Goal: Navigation & Orientation: Find specific page/section

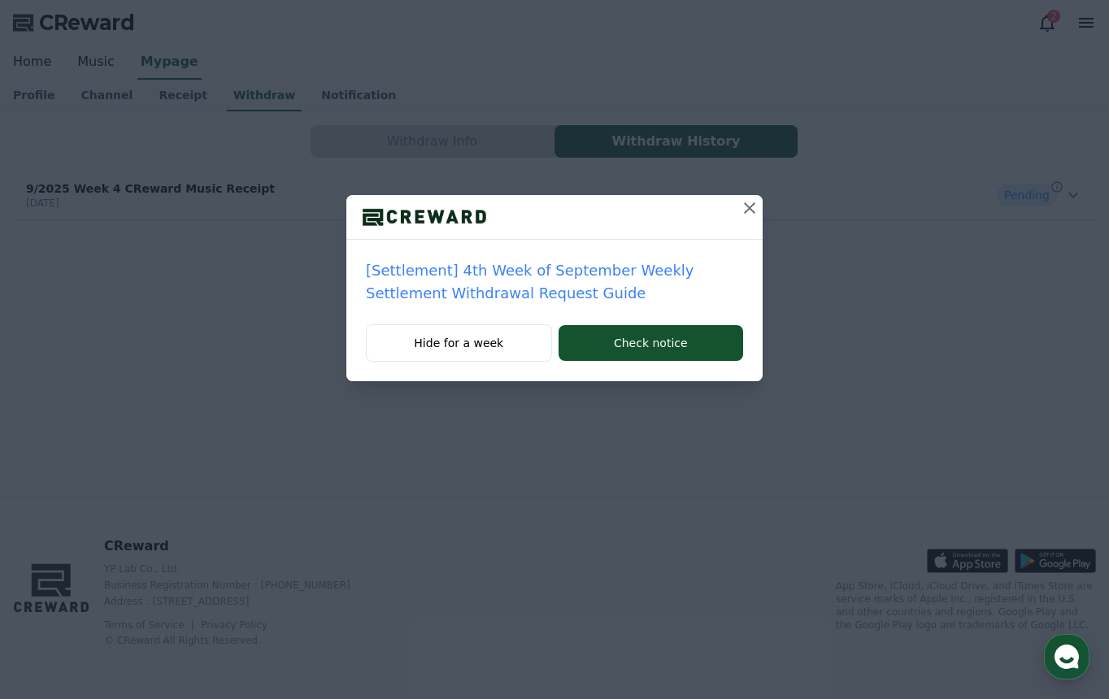
click at [748, 205] on icon at bounding box center [750, 208] width 20 height 20
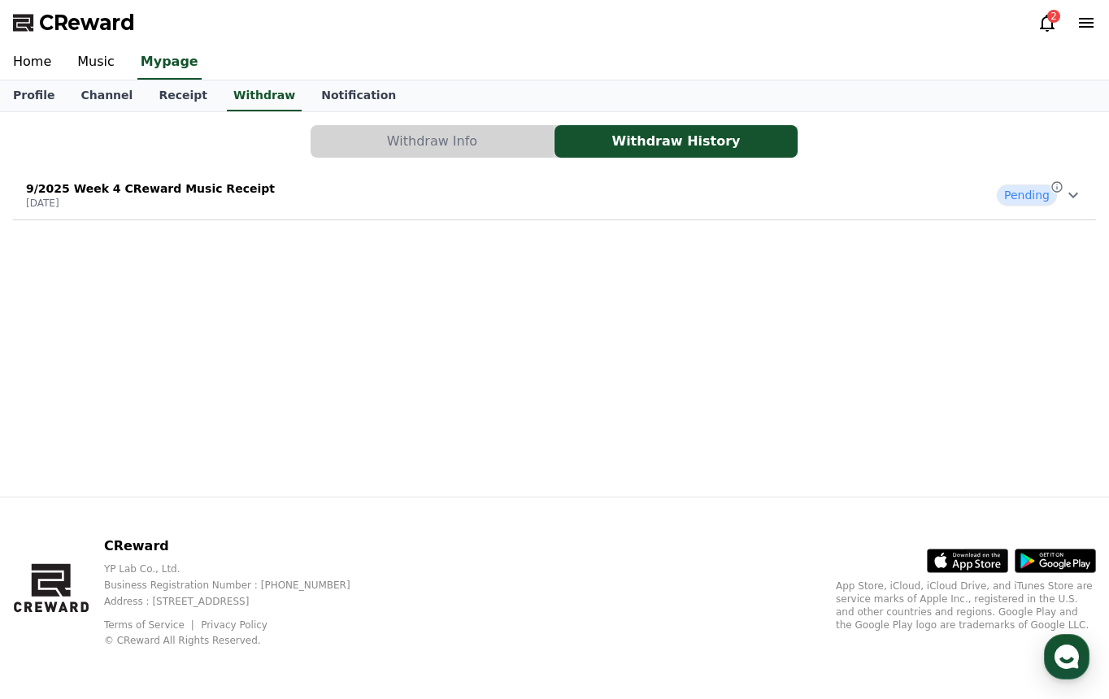
click at [1076, 196] on icon at bounding box center [1073, 195] width 20 height 20
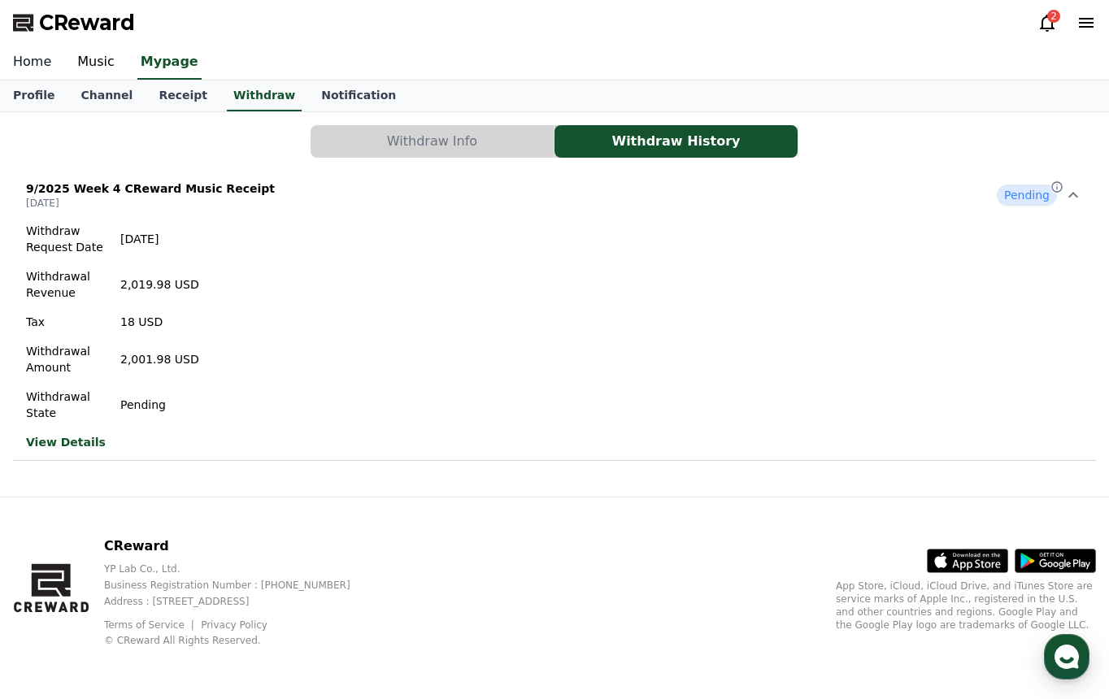
click at [50, 65] on link "Home" at bounding box center [32, 63] width 64 height 34
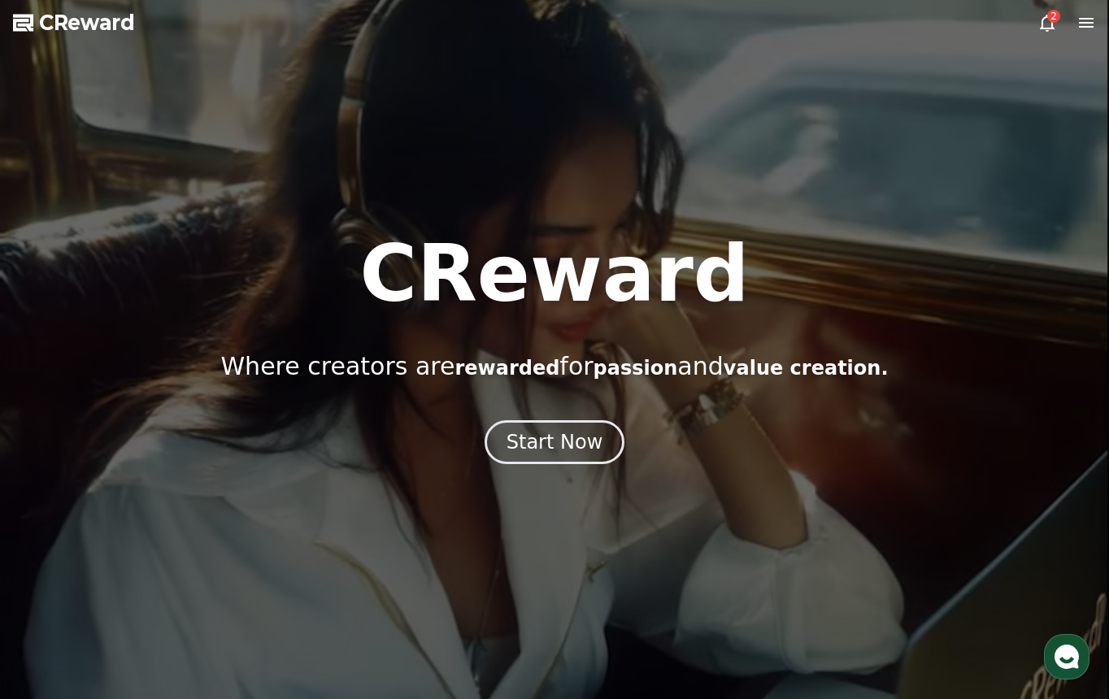
click at [76, 19] on span "CReward" at bounding box center [87, 23] width 96 height 26
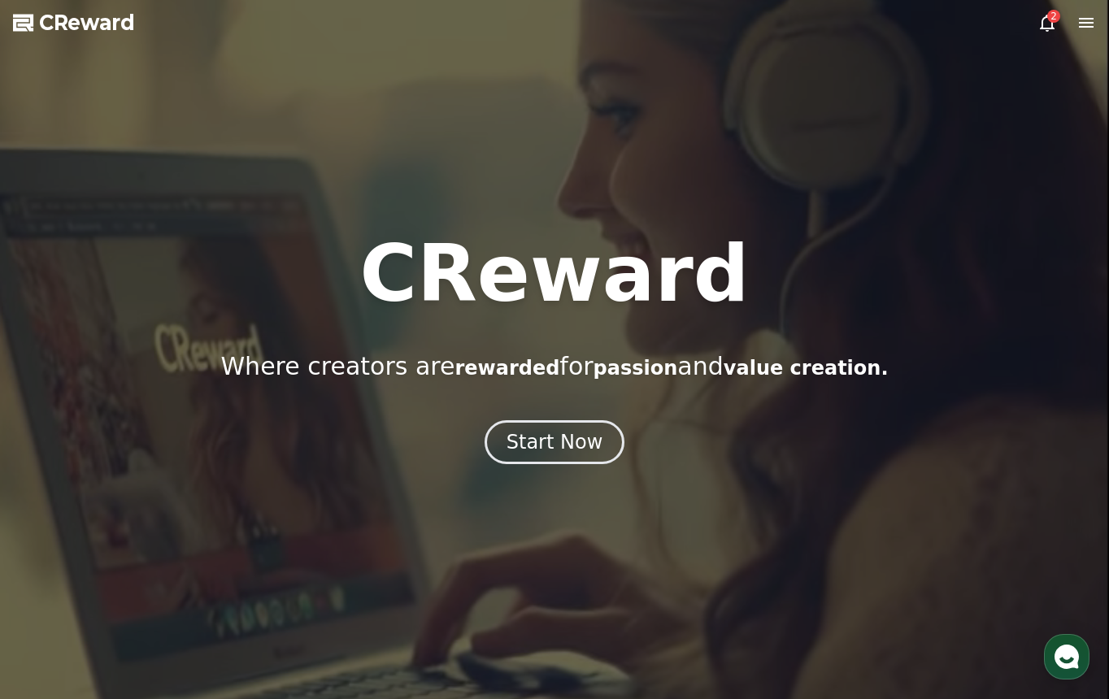
click at [93, 15] on span "CReward" at bounding box center [87, 23] width 96 height 26
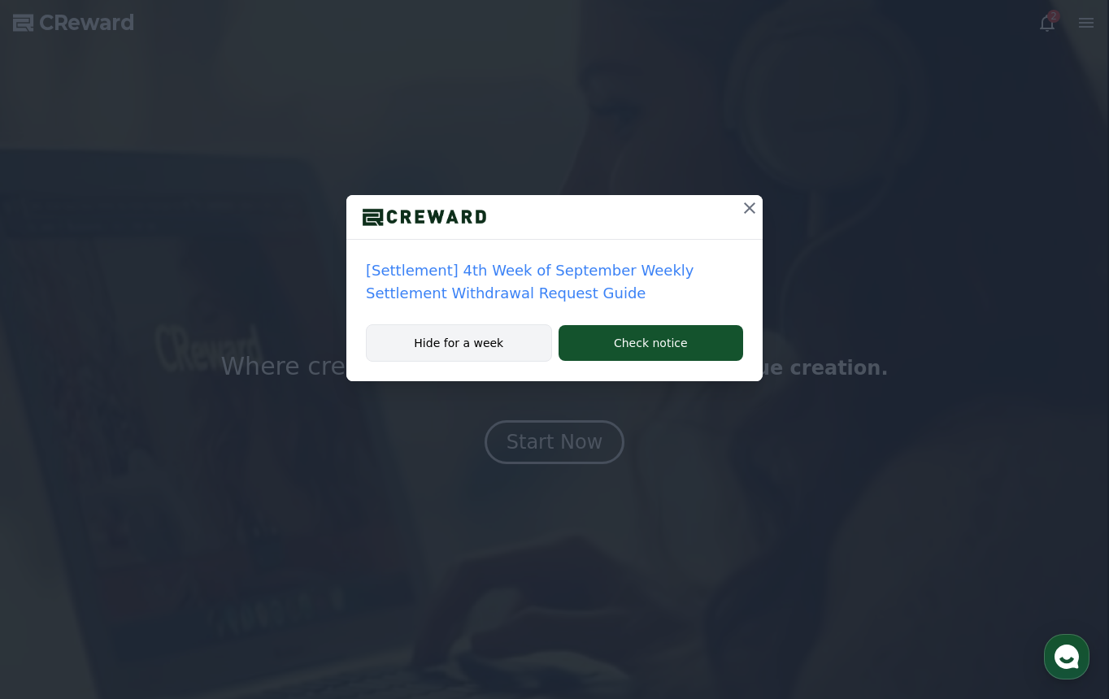
click at [501, 344] on button "Hide for a week" at bounding box center [459, 342] width 186 height 37
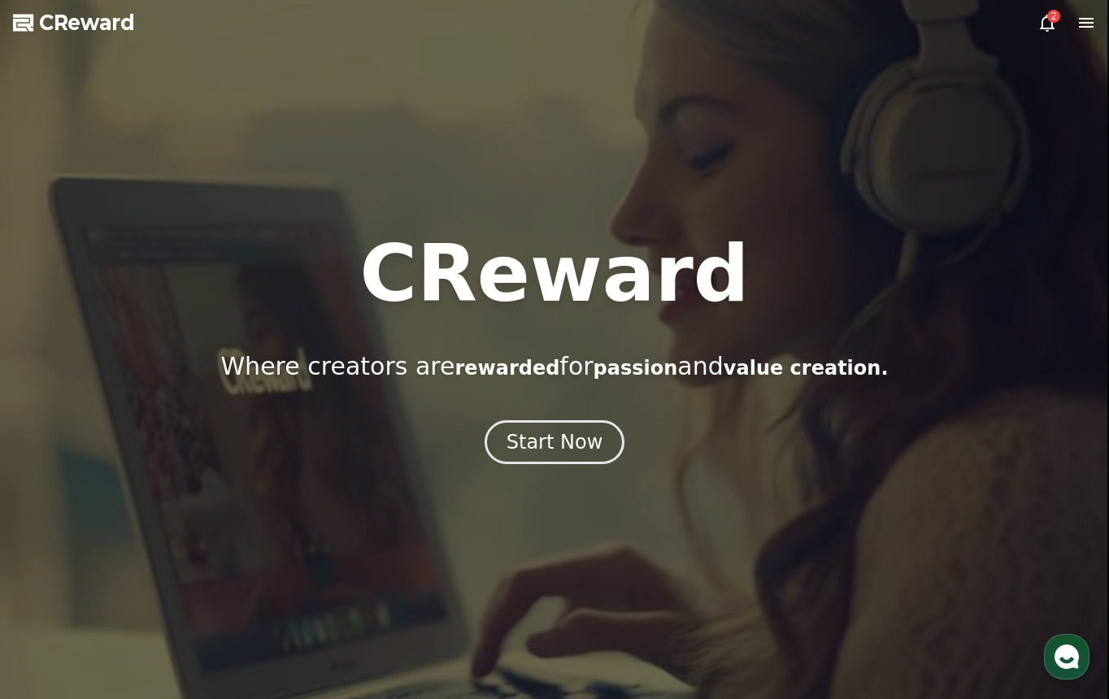
click at [1042, 25] on icon at bounding box center [1047, 23] width 15 height 17
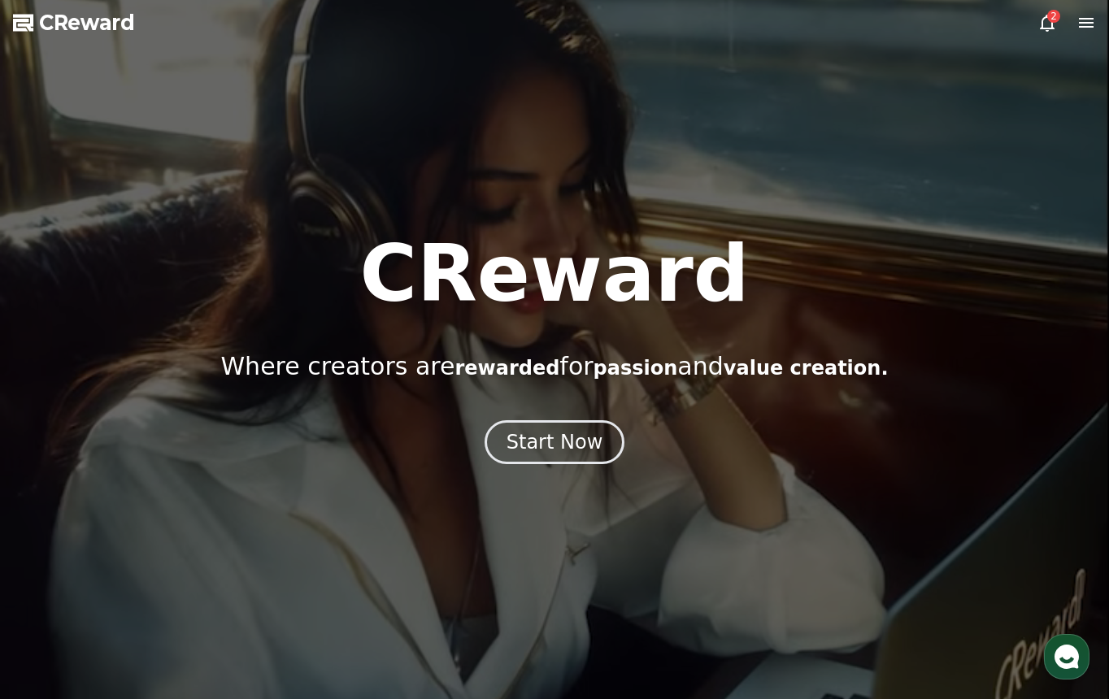
click at [1046, 22] on icon at bounding box center [1047, 23] width 20 height 20
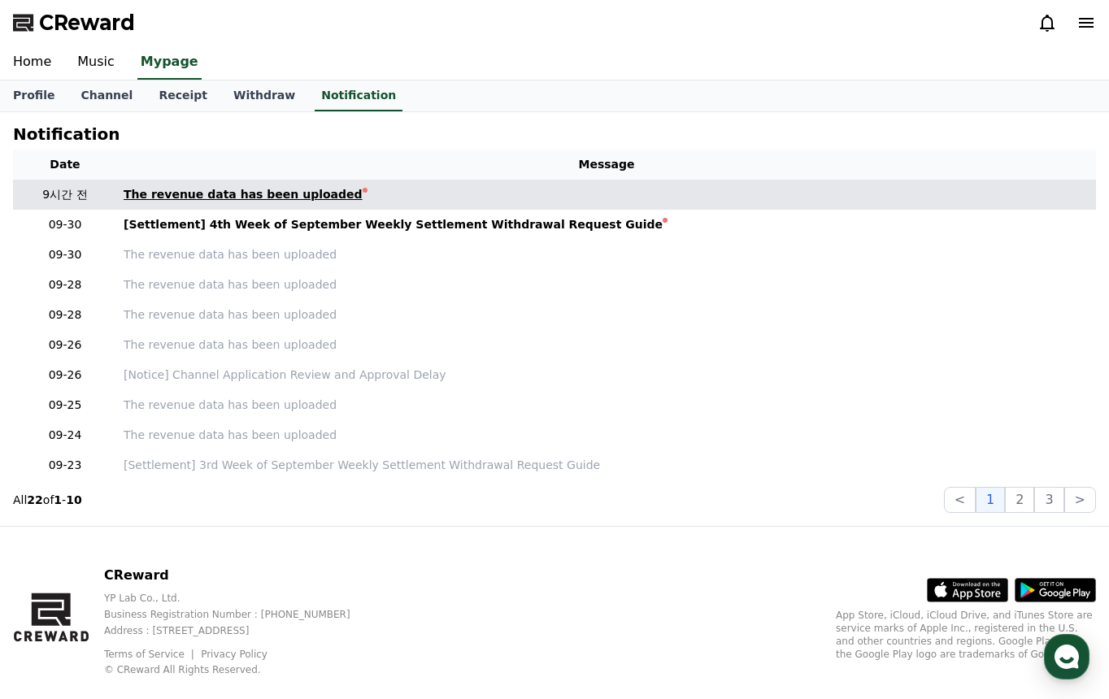
click at [415, 198] on link "The revenue data has been uploaded" at bounding box center [607, 194] width 966 height 17
